Goal: Task Accomplishment & Management: Manage account settings

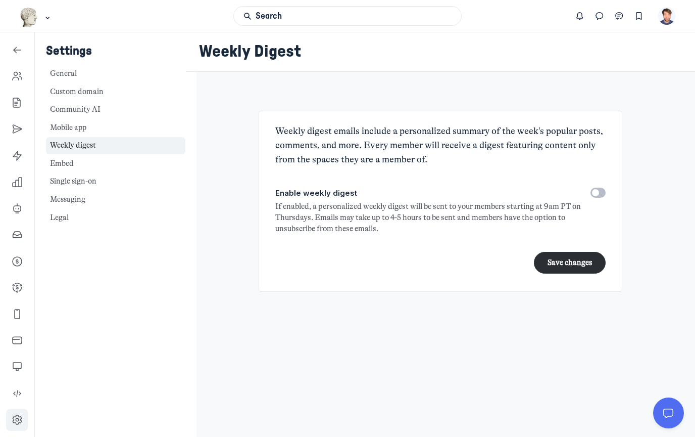
scroll to position [3343, 1452]
click at [16, 73] on icon "Left Sidebar" at bounding box center [17, 76] width 10 height 10
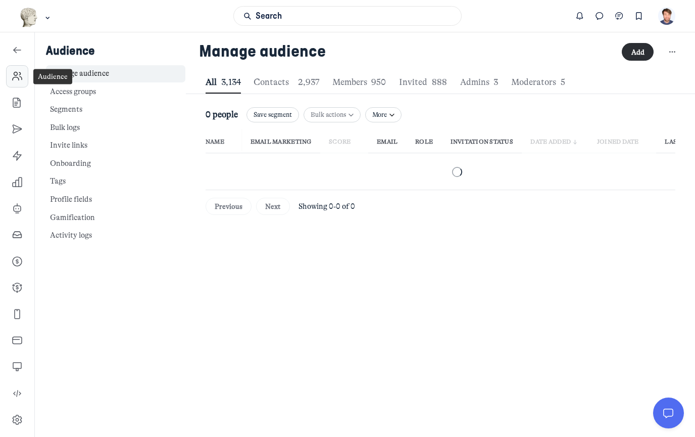
scroll to position [1374, 3414]
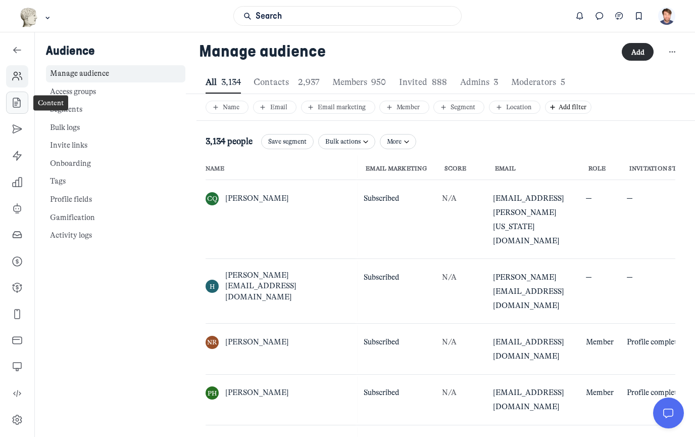
click at [17, 105] on icon "Left Sidebar" at bounding box center [17, 103] width 10 height 10
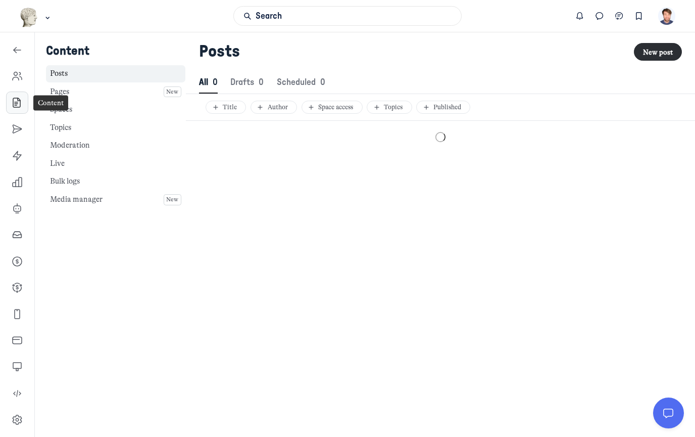
scroll to position [1376, 3474]
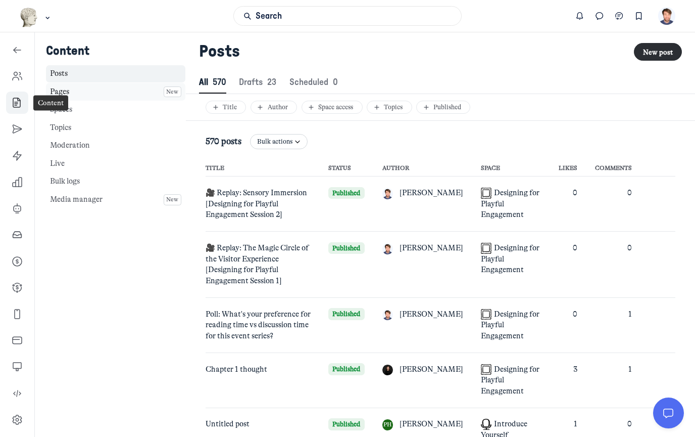
click at [137, 91] on link "Pages New" at bounding box center [115, 92] width 139 height 18
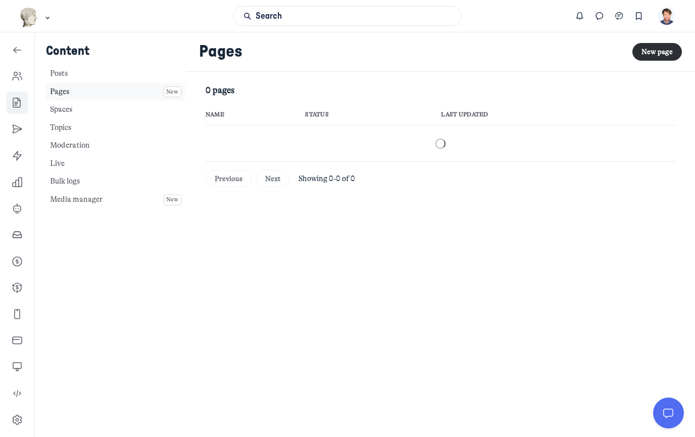
click at [137, 90] on link "Pages New" at bounding box center [115, 92] width 139 height 18
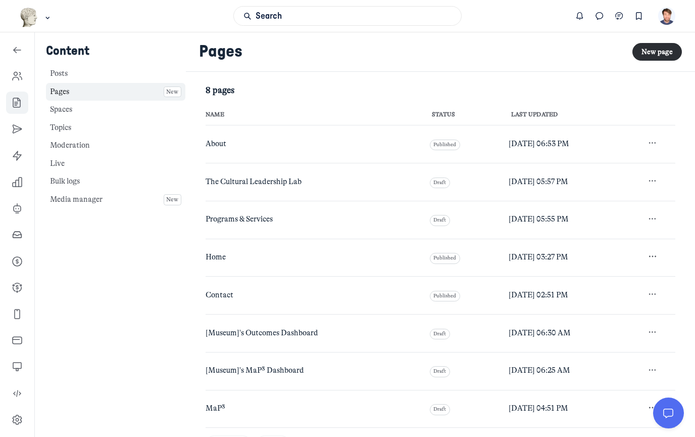
click at [219, 139] on span "About" at bounding box center [216, 143] width 21 height 9
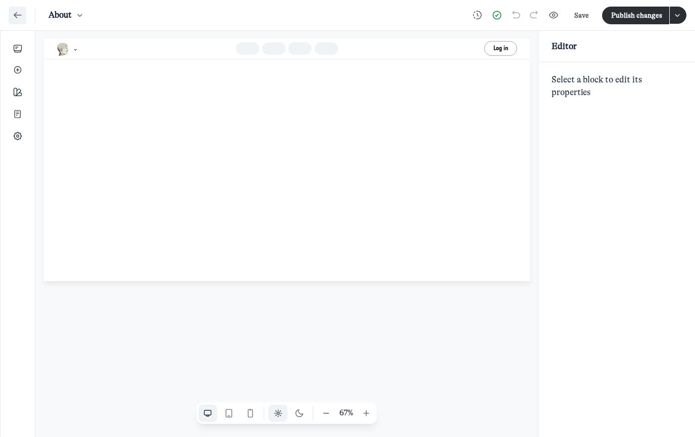
click at [15, 65] on icon "Add" at bounding box center [18, 70] width 10 height 13
click at [20, 66] on icon "Add" at bounding box center [18, 70] width 10 height 13
click at [17, 69] on icon "Add" at bounding box center [18, 70] width 10 height 13
click at [19, 66] on icon "Add" at bounding box center [18, 70] width 10 height 13
click at [17, 73] on use "Add" at bounding box center [17, 70] width 7 height 7
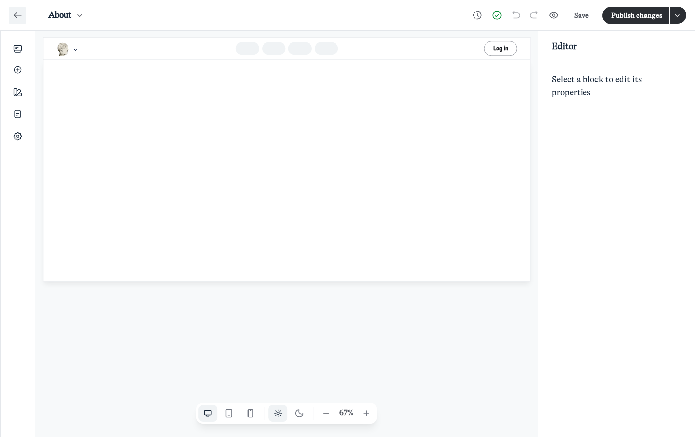
click at [14, 66] on icon "Add" at bounding box center [18, 70] width 10 height 13
click at [17, 11] on icon "Back" at bounding box center [18, 15] width 10 height 11
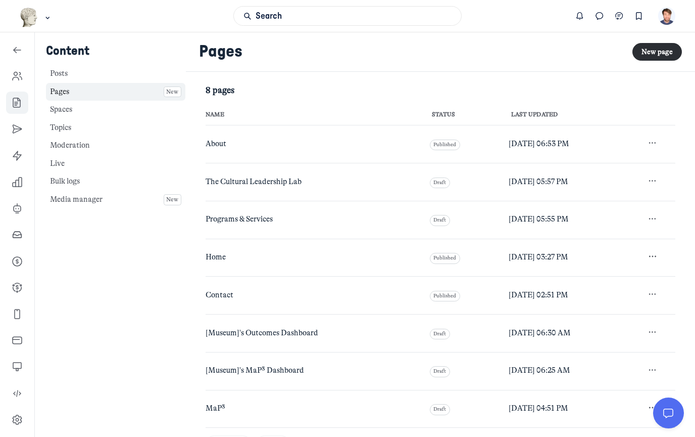
click at [231, 181] on span "The Cultural Leadership Lab" at bounding box center [254, 181] width 96 height 9
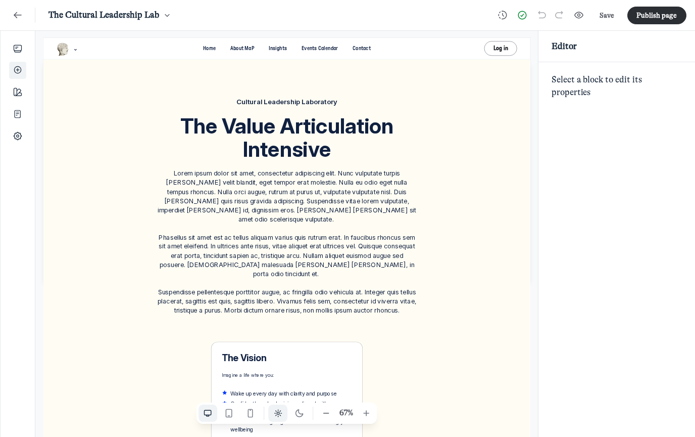
click at [15, 69] on icon "Add" at bounding box center [18, 70] width 10 height 13
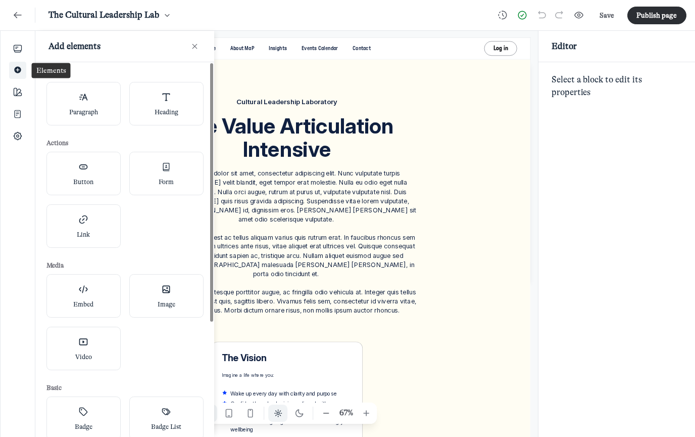
scroll to position [2963, 2105]
